Goal: Information Seeking & Learning: Find contact information

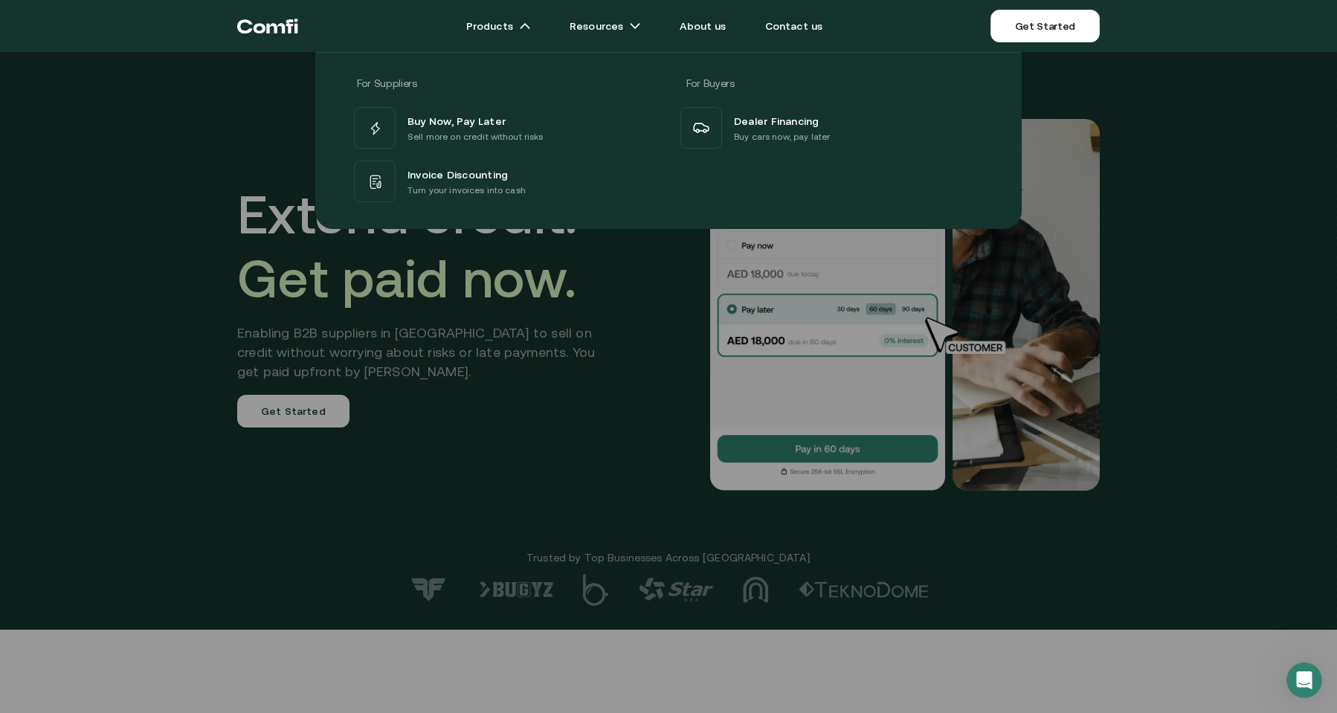
click at [184, 187] on div "For Suppliers For Buyers Buy Now, Pay Later Sell more on credit without risks I…" at bounding box center [668, 135] width 1337 height 188
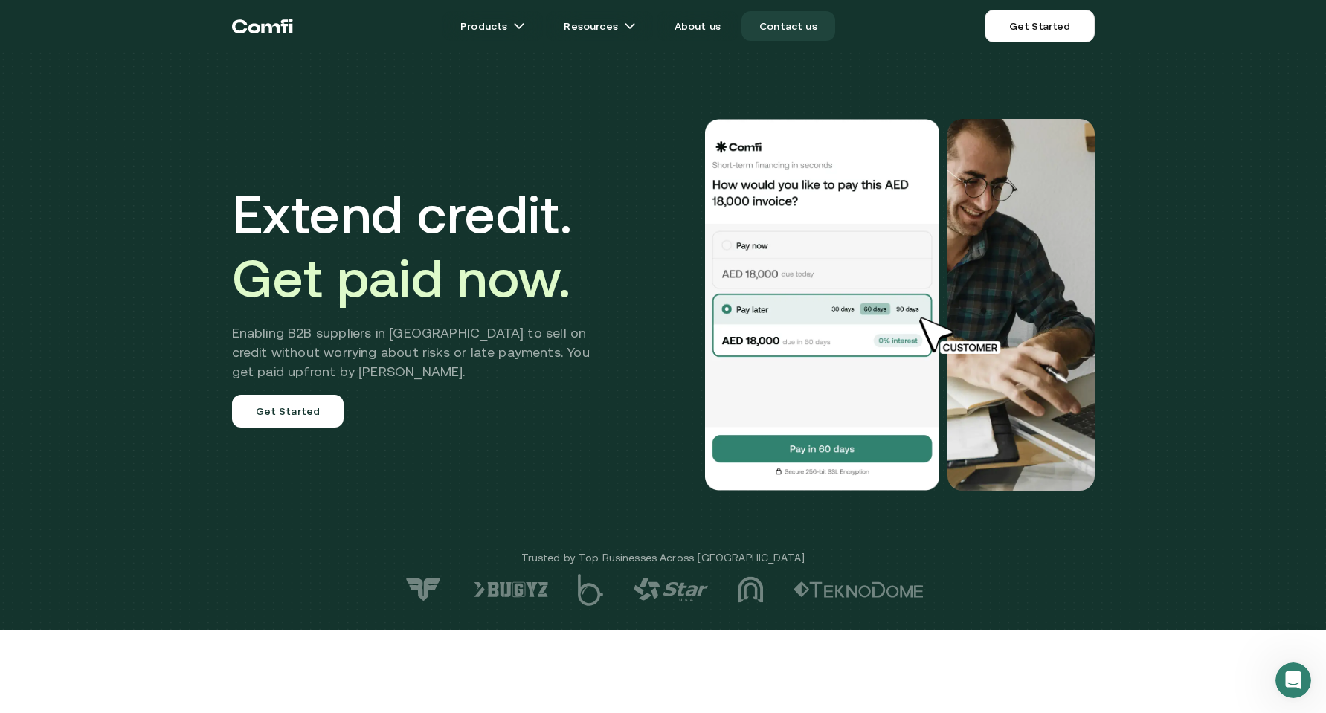
click at [808, 23] on link "Contact us" at bounding box center [789, 26] width 94 height 30
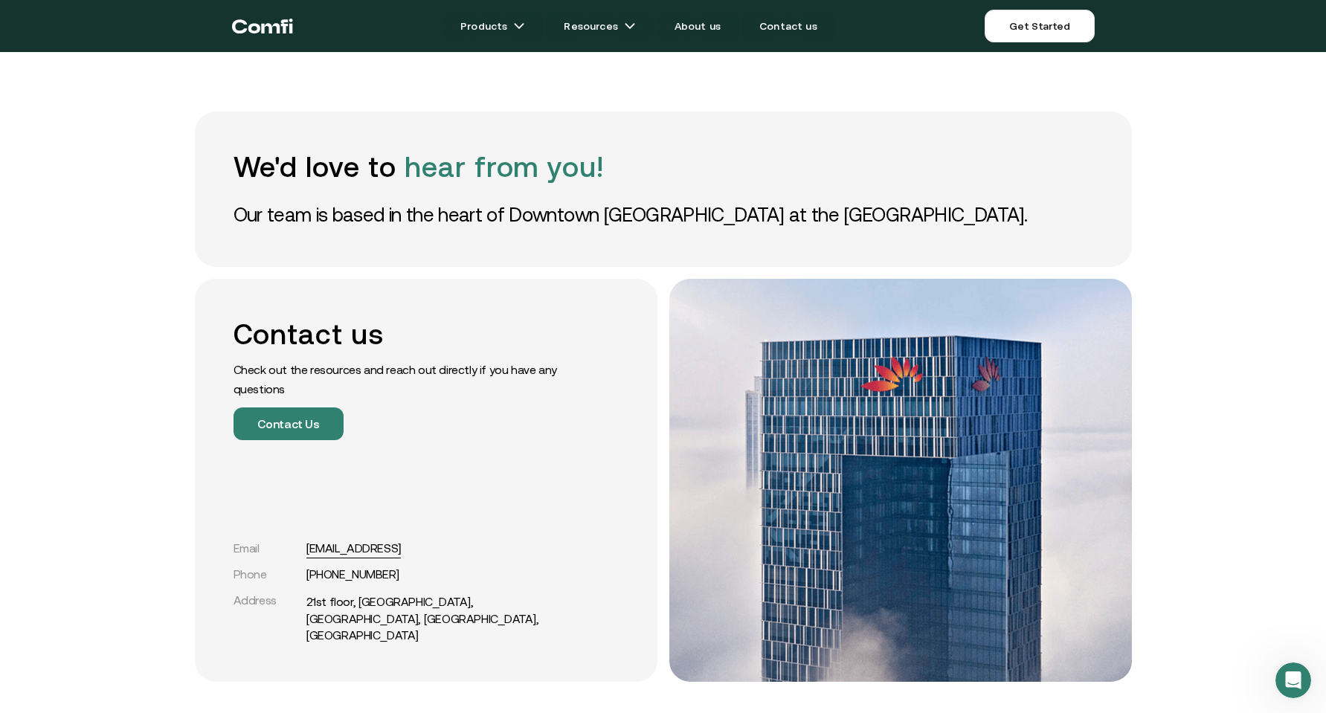
copy link "[EMAIL_ADDRESS]"
drag, startPoint x: 425, startPoint y: 563, endPoint x: 312, endPoint y: 565, distance: 112.3
click at [312, 556] on div "Email [EMAIL_ADDRESS]" at bounding box center [401, 548] width 335 height 14
drag, startPoint x: 412, startPoint y: 588, endPoint x: 310, endPoint y: 588, distance: 101.9
click at [310, 582] on div "Phone [PHONE_NUMBER]" at bounding box center [401, 575] width 335 height 14
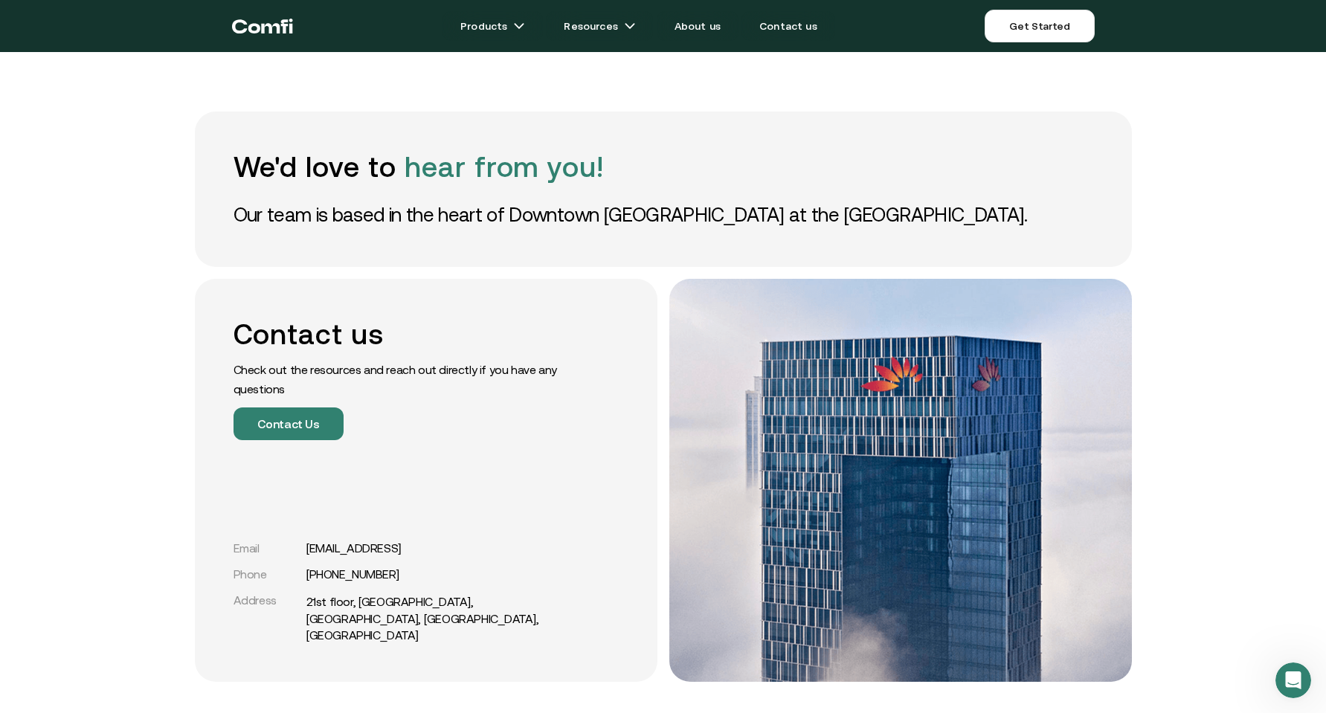
copy link "[PHONE_NUMBER]"
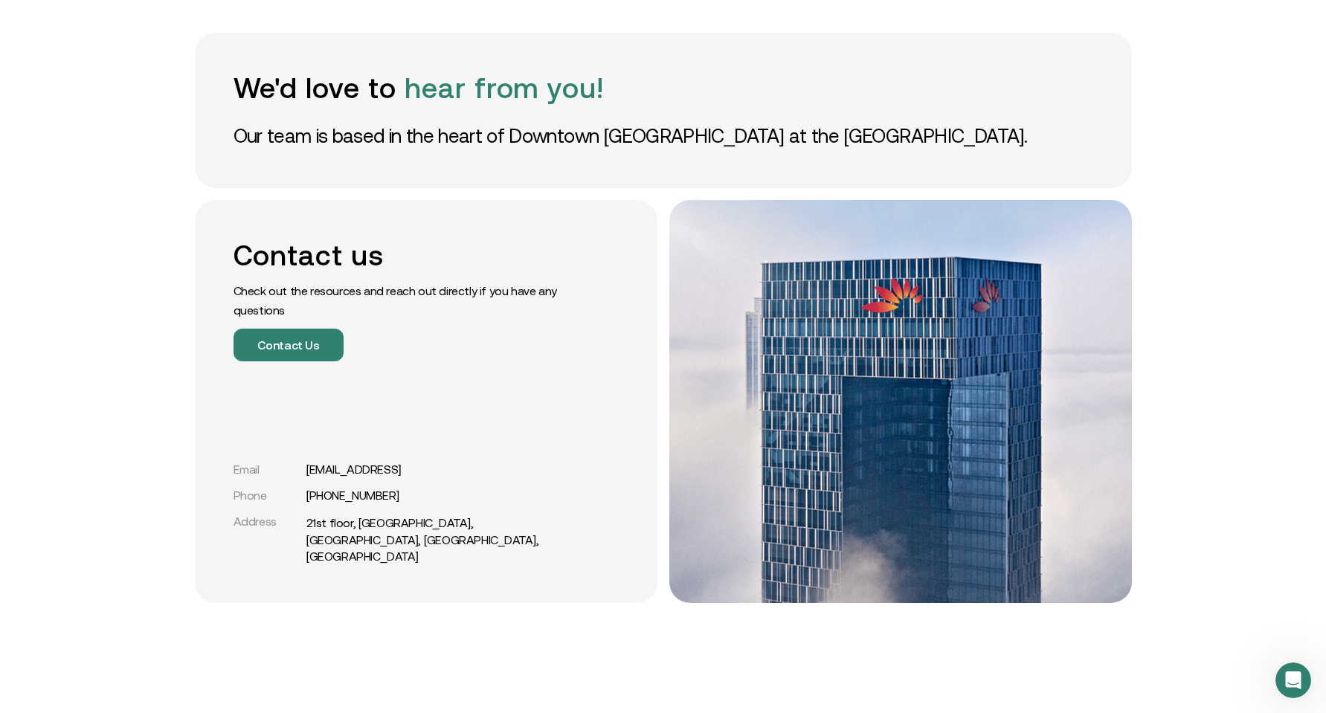
scroll to position [149, 0]
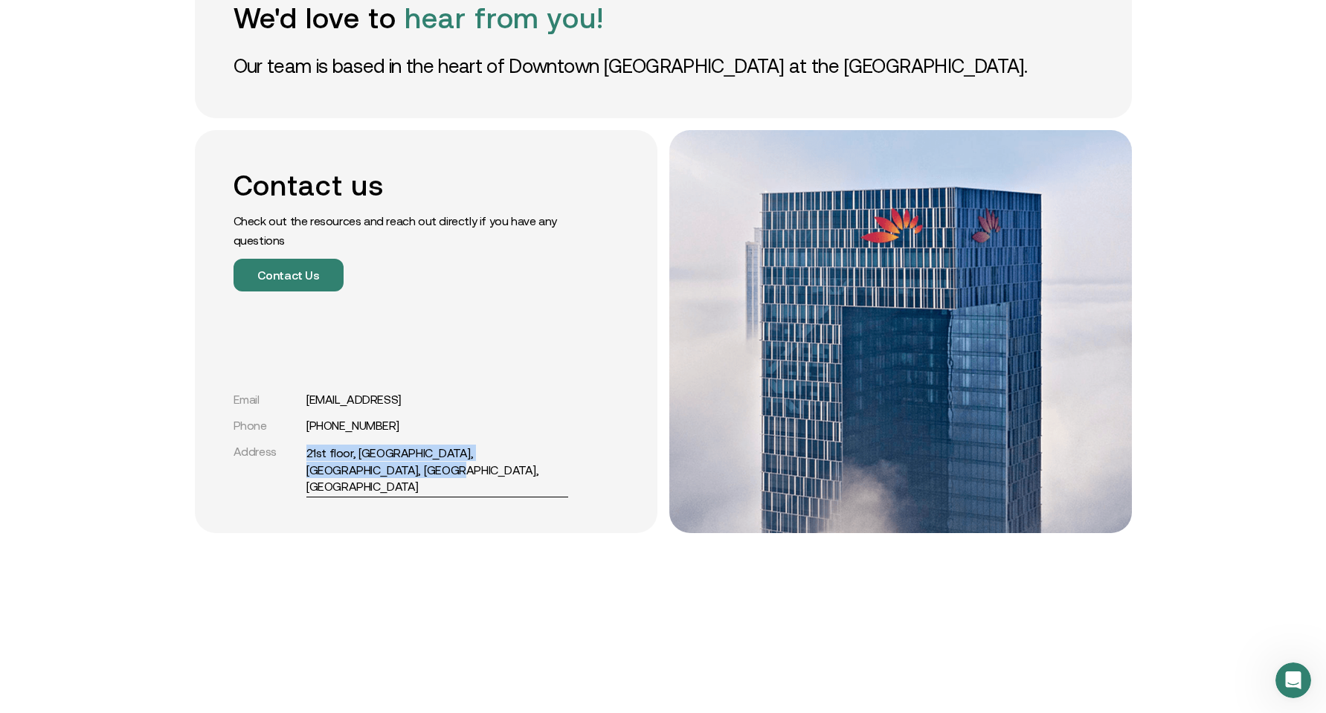
drag, startPoint x: 311, startPoint y: 464, endPoint x: 373, endPoint y: 489, distance: 67.1
click at [373, 489] on div "Address [GEOGRAPHIC_DATA], [GEOGRAPHIC_DATA], [GEOGRAPHIC_DATA], [GEOGRAPHIC_DA…" at bounding box center [401, 470] width 335 height 50
copy link "21st floor, [GEOGRAPHIC_DATA], [GEOGRAPHIC_DATA], [GEOGRAPHIC_DATA], [GEOGRAPHI…"
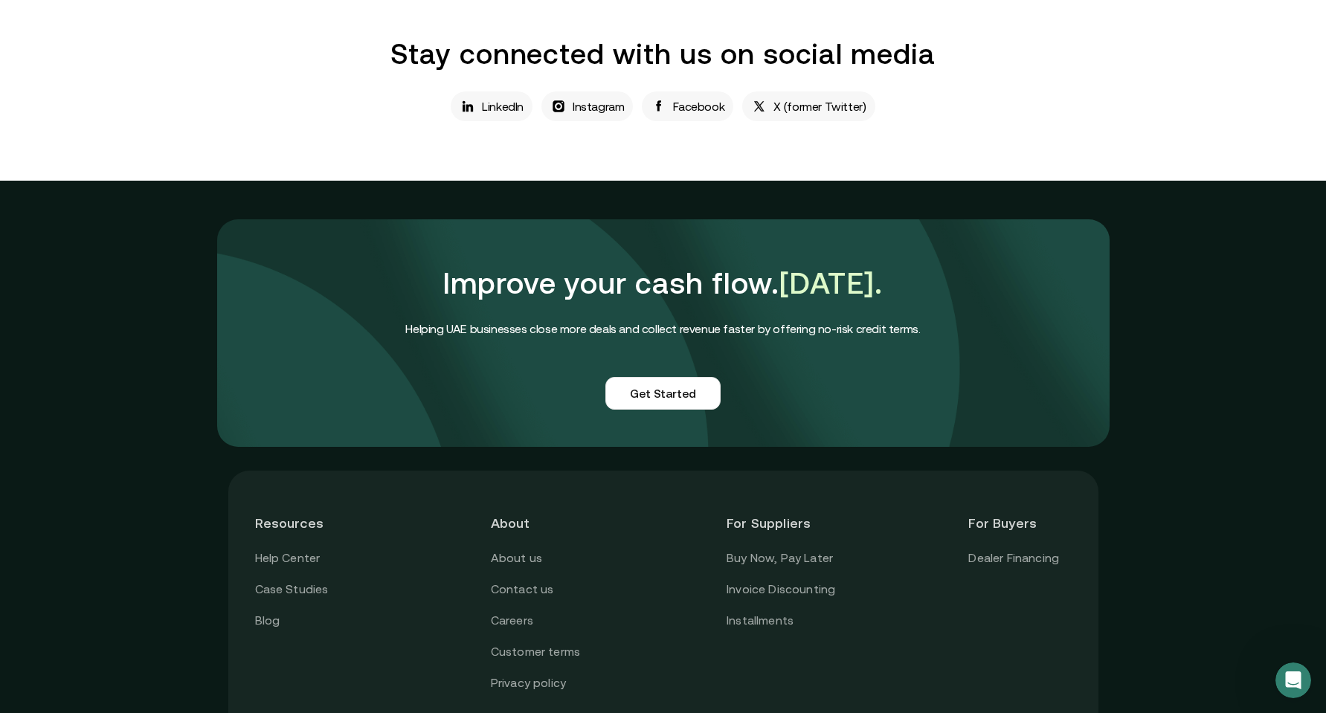
scroll to position [893, 0]
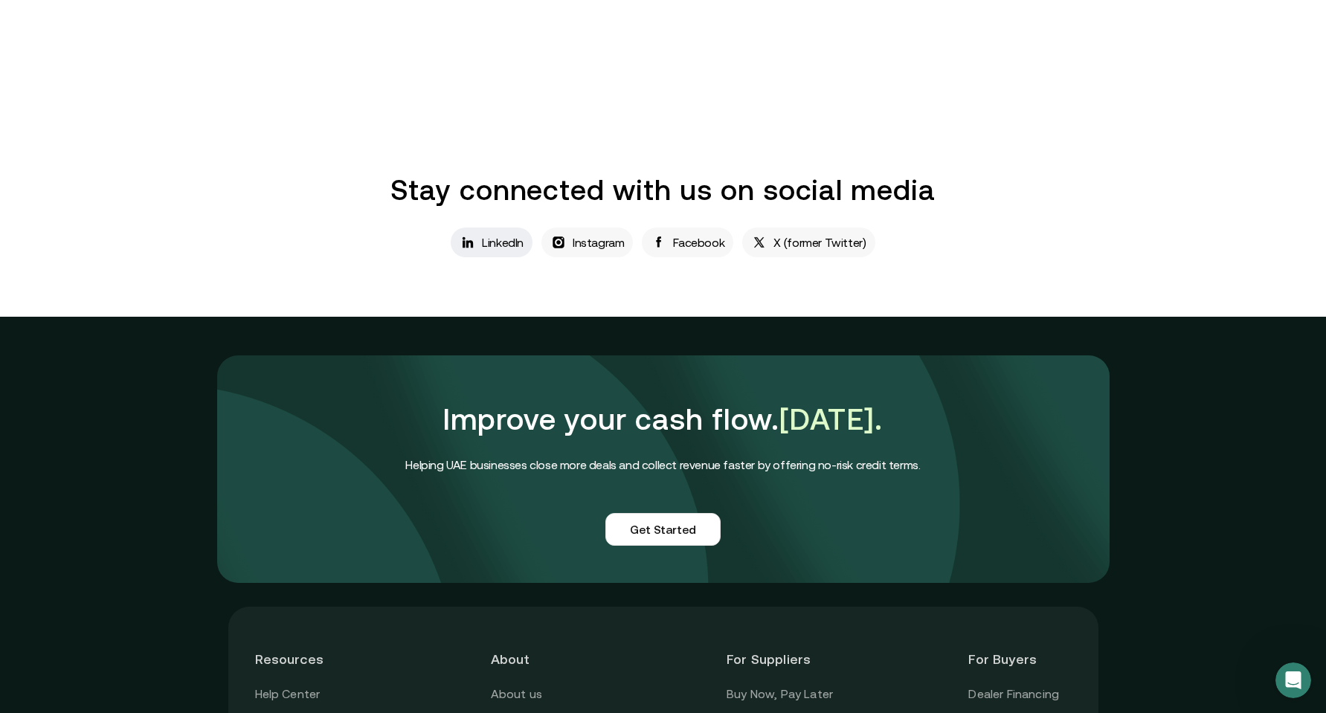
click at [514, 246] on p "LinkedIn" at bounding box center [503, 243] width 42 height 18
